Goal: Task Accomplishment & Management: Manage account settings

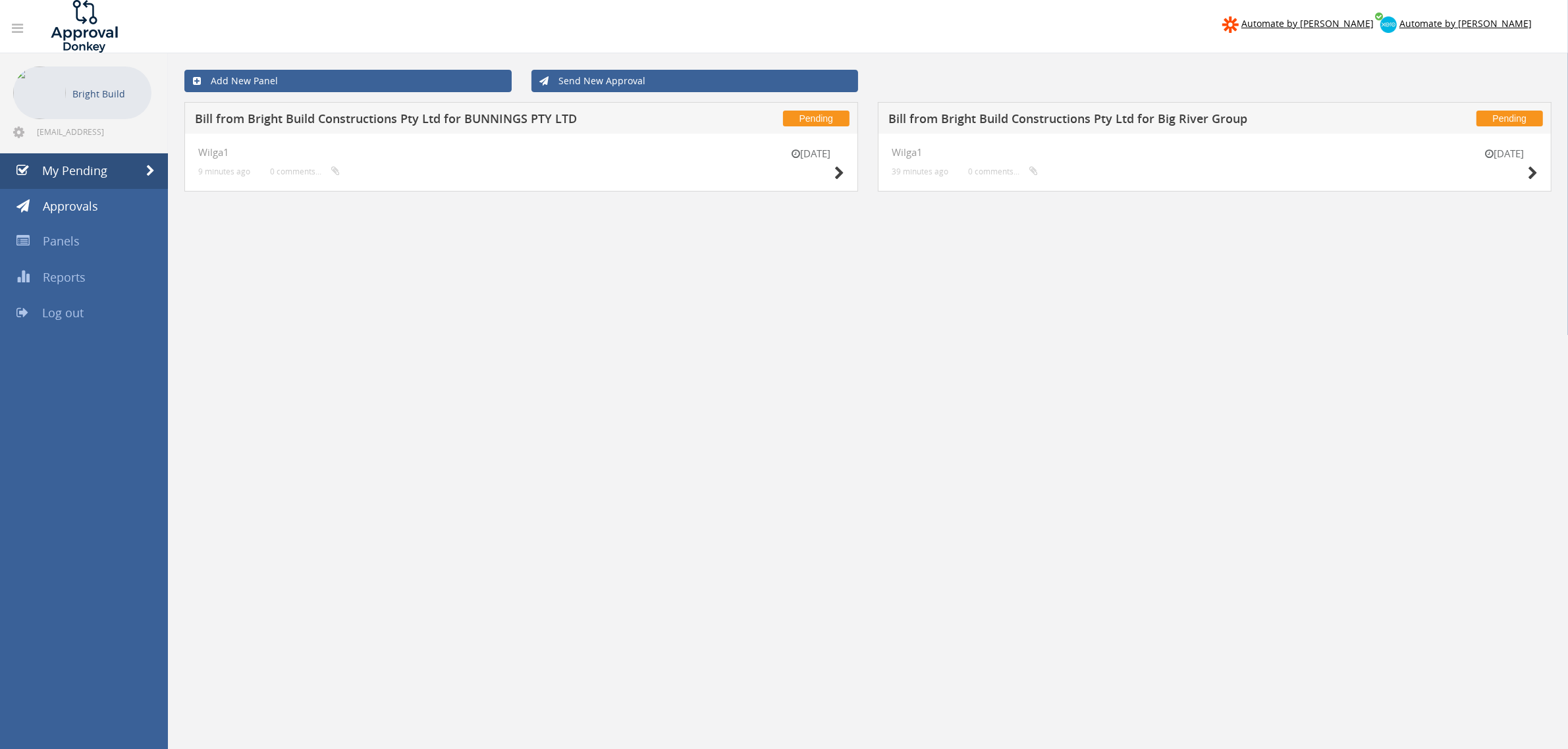
click at [833, 175] on div "[DATE]" at bounding box center [811, 166] width 66 height 38
click at [833, 174] on div "[DATE]" at bounding box center [811, 166] width 66 height 38
click at [841, 173] on icon at bounding box center [839, 173] width 10 height 14
click at [1534, 172] on icon at bounding box center [1532, 173] width 10 height 14
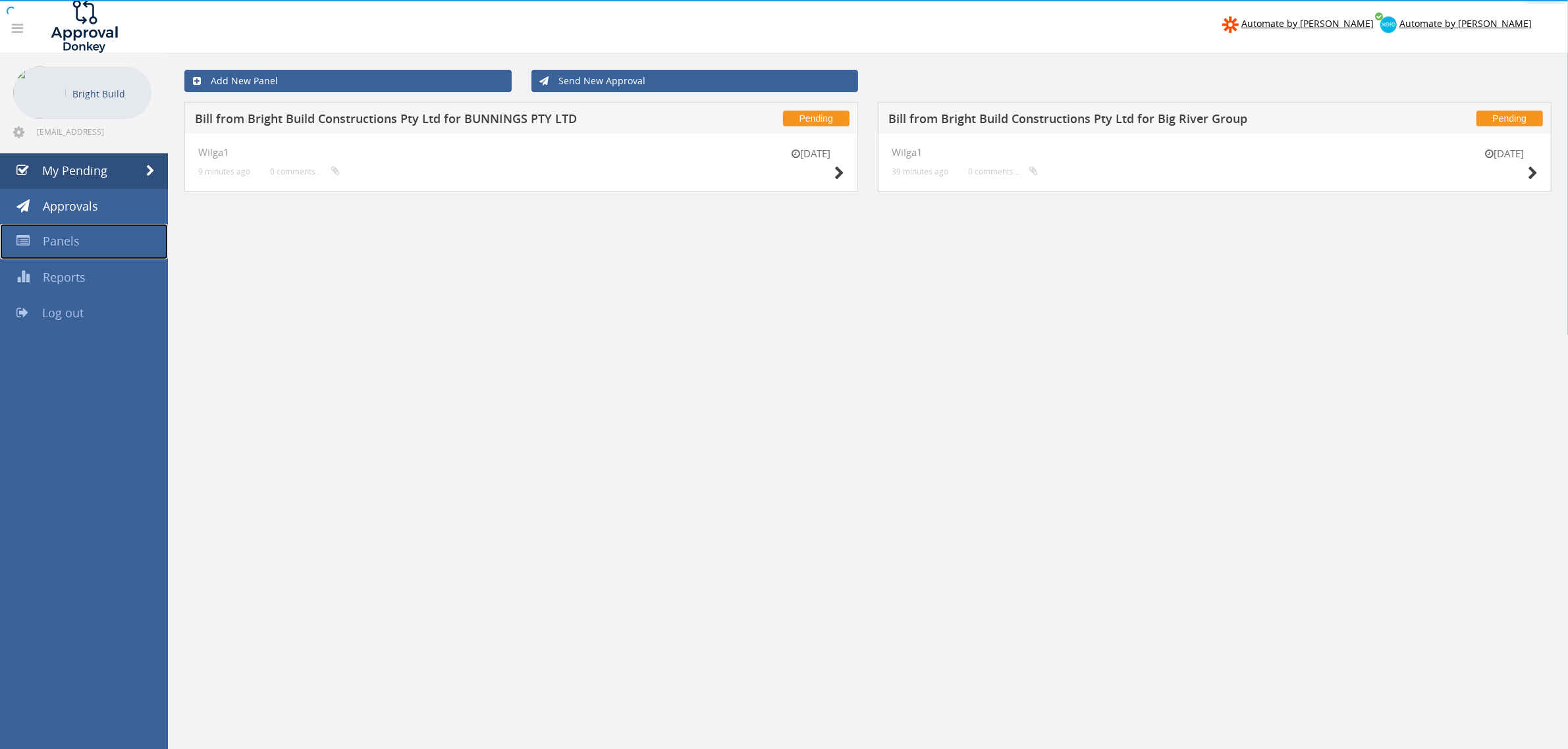
click at [94, 238] on link "Panels" at bounding box center [84, 241] width 168 height 36
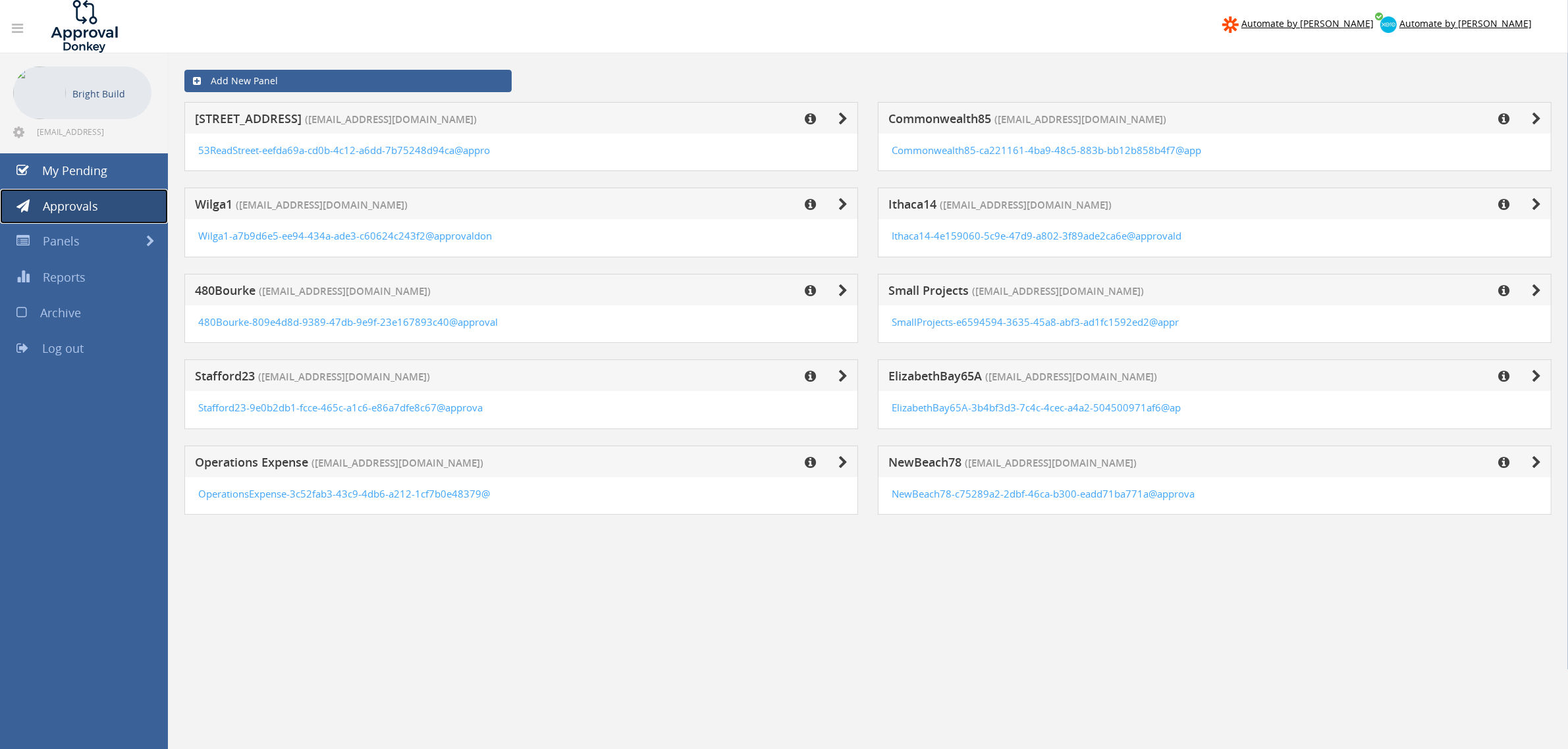
click at [84, 206] on span "Approvals" at bounding box center [71, 206] width 55 height 16
